Goal: Register for event/course

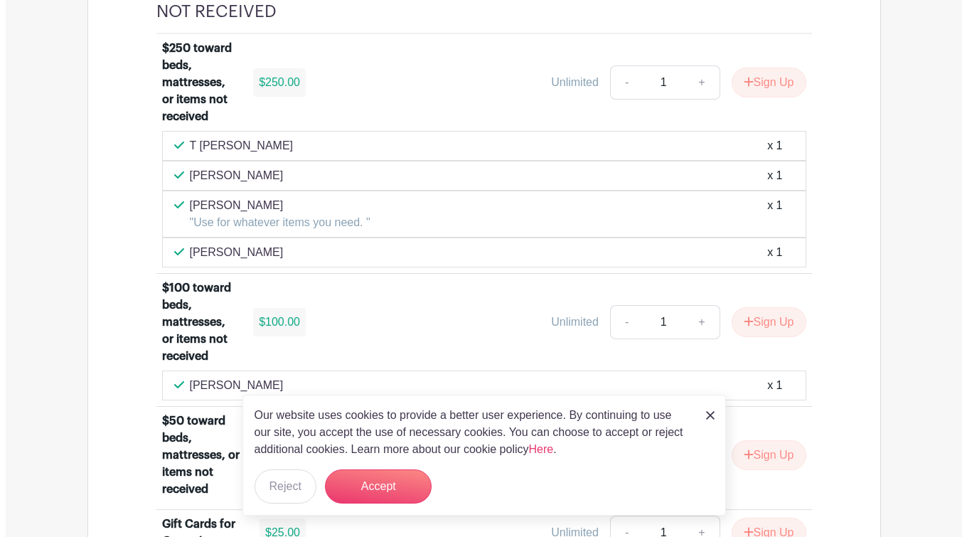
scroll to position [1108, 0]
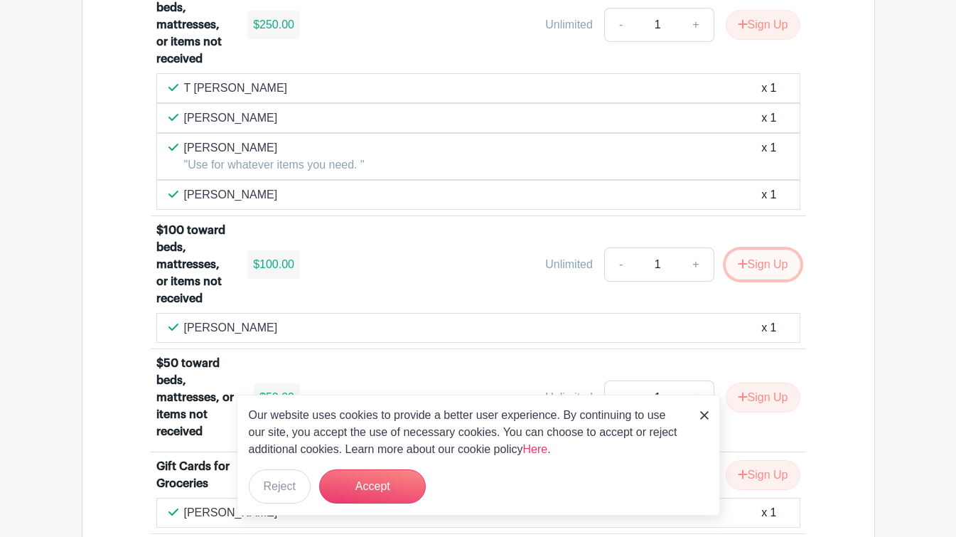
click at [749, 263] on button "Sign Up" at bounding box center [763, 265] width 75 height 30
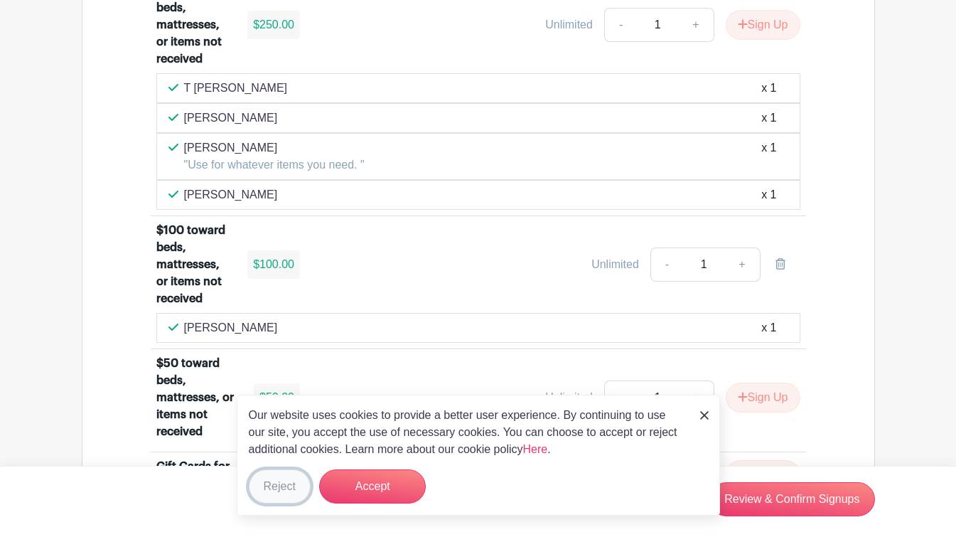
click at [267, 484] on button "Reject" at bounding box center [280, 486] width 62 height 34
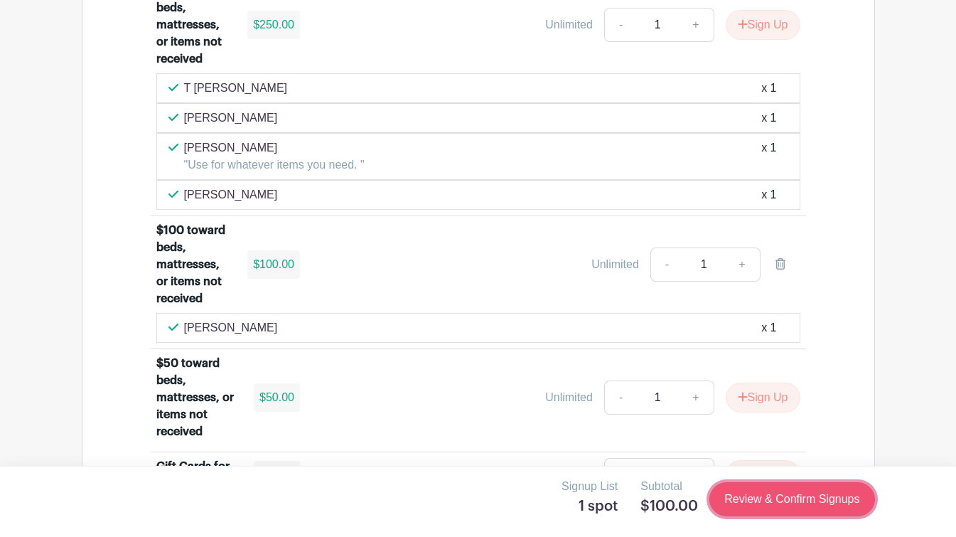
click at [759, 496] on link "Review & Confirm Signups" at bounding box center [792, 499] width 165 height 34
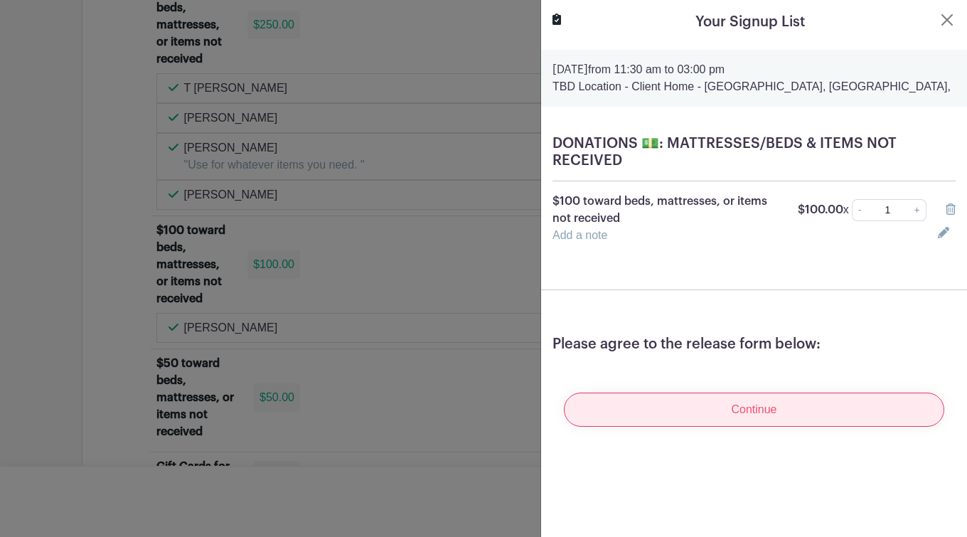
click at [624, 407] on input "Continue" at bounding box center [754, 410] width 380 height 34
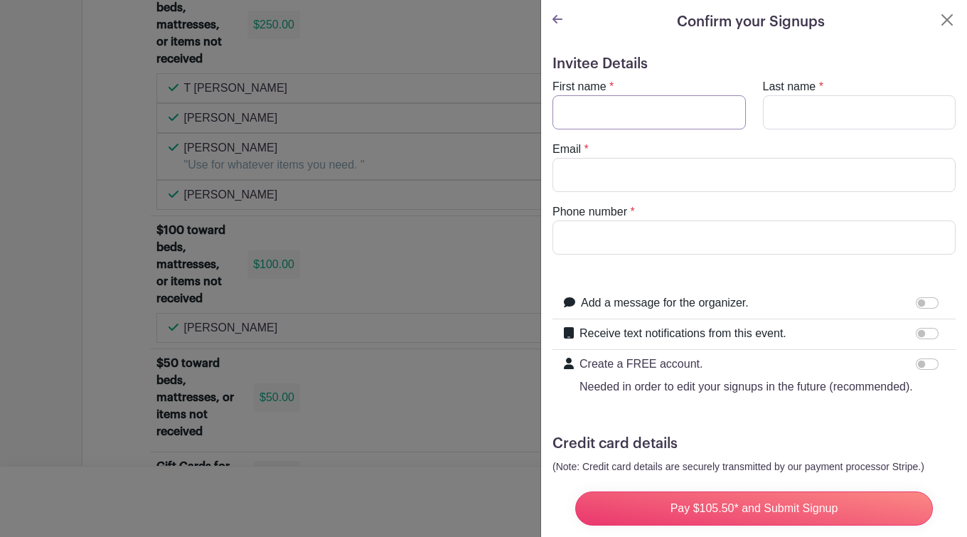
click at [594, 112] on input "First name" at bounding box center [649, 112] width 193 height 34
type input "[PERSON_NAME]"
type input "Midlin"
type input "[EMAIL_ADDRESS][DOMAIN_NAME]"
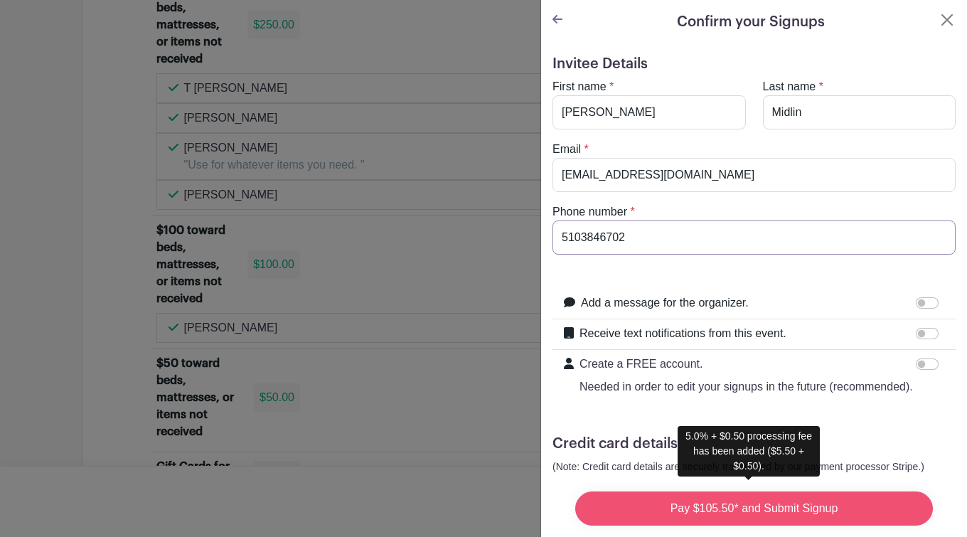
type input "5103846702"
click at [673, 499] on input "Pay $105.50* and Submit Signup" at bounding box center [754, 508] width 358 height 34
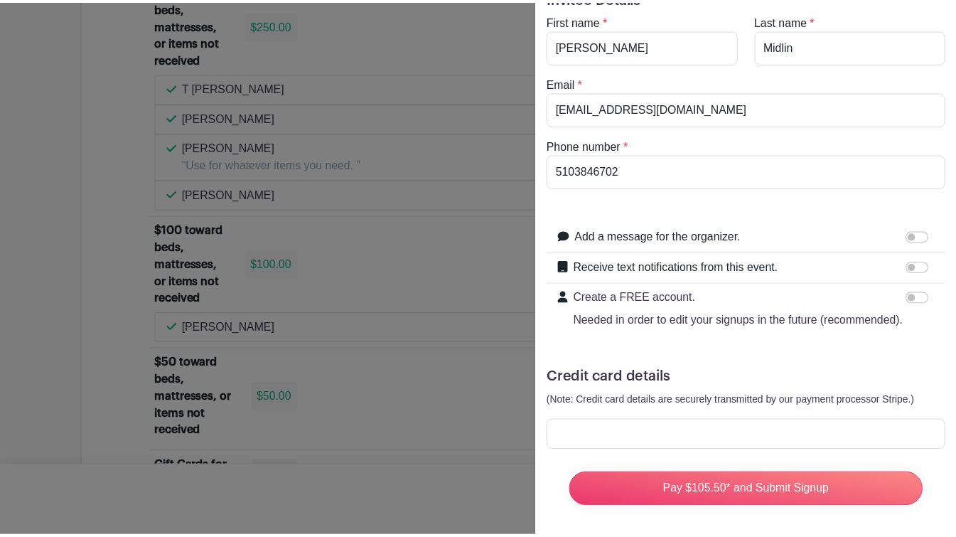
scroll to position [99, 0]
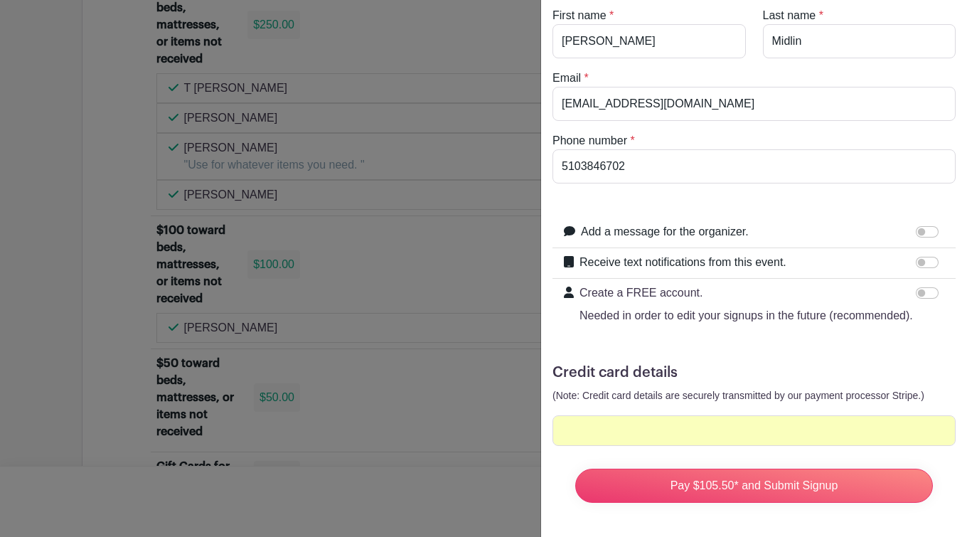
click at [867, 441] on form "Invitee Details First name * [PERSON_NAME] Last name * [GEOGRAPHIC_DATA] Email …" at bounding box center [754, 249] width 403 height 530
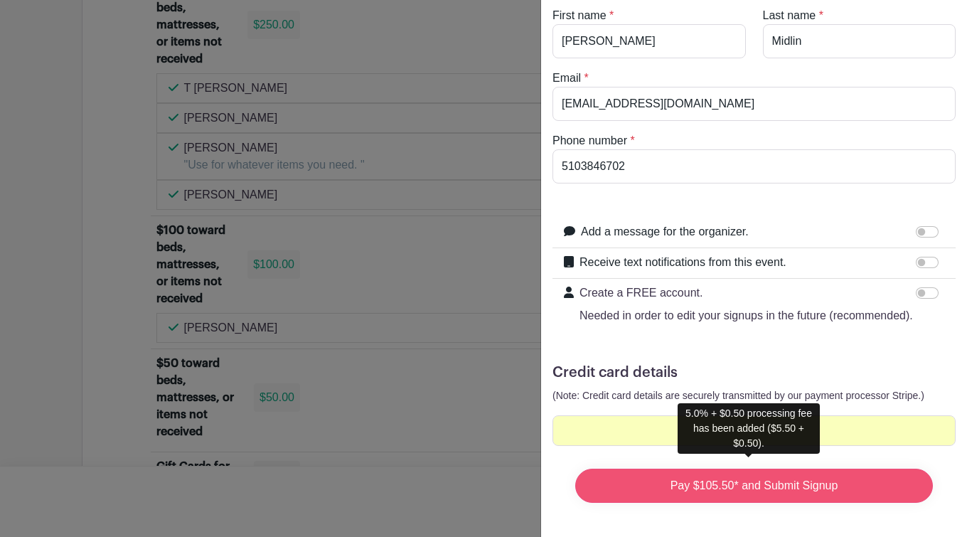
click at [743, 472] on input "Pay $105.50* and Submit Signup" at bounding box center [754, 486] width 358 height 34
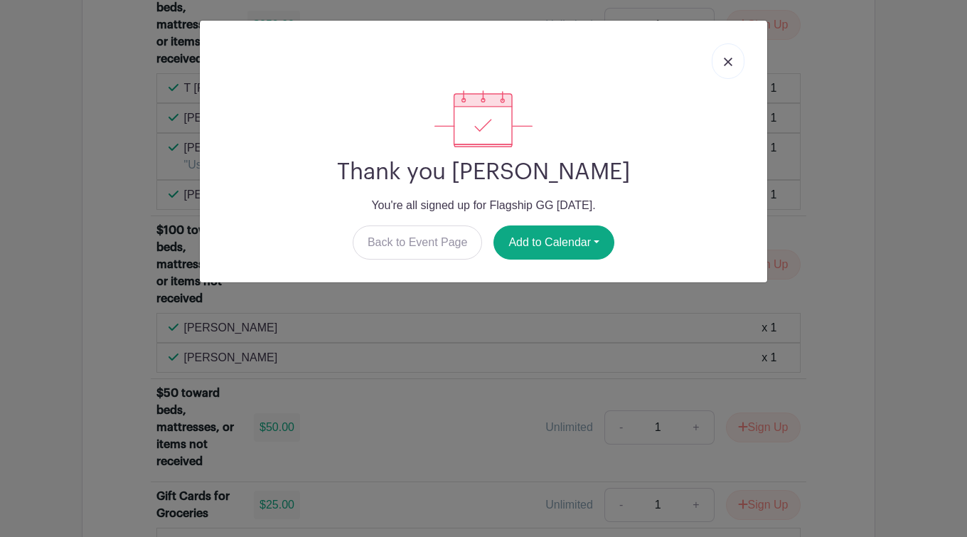
click at [727, 55] on link at bounding box center [728, 61] width 33 height 36
